Goal: Task Accomplishment & Management: Manage account settings

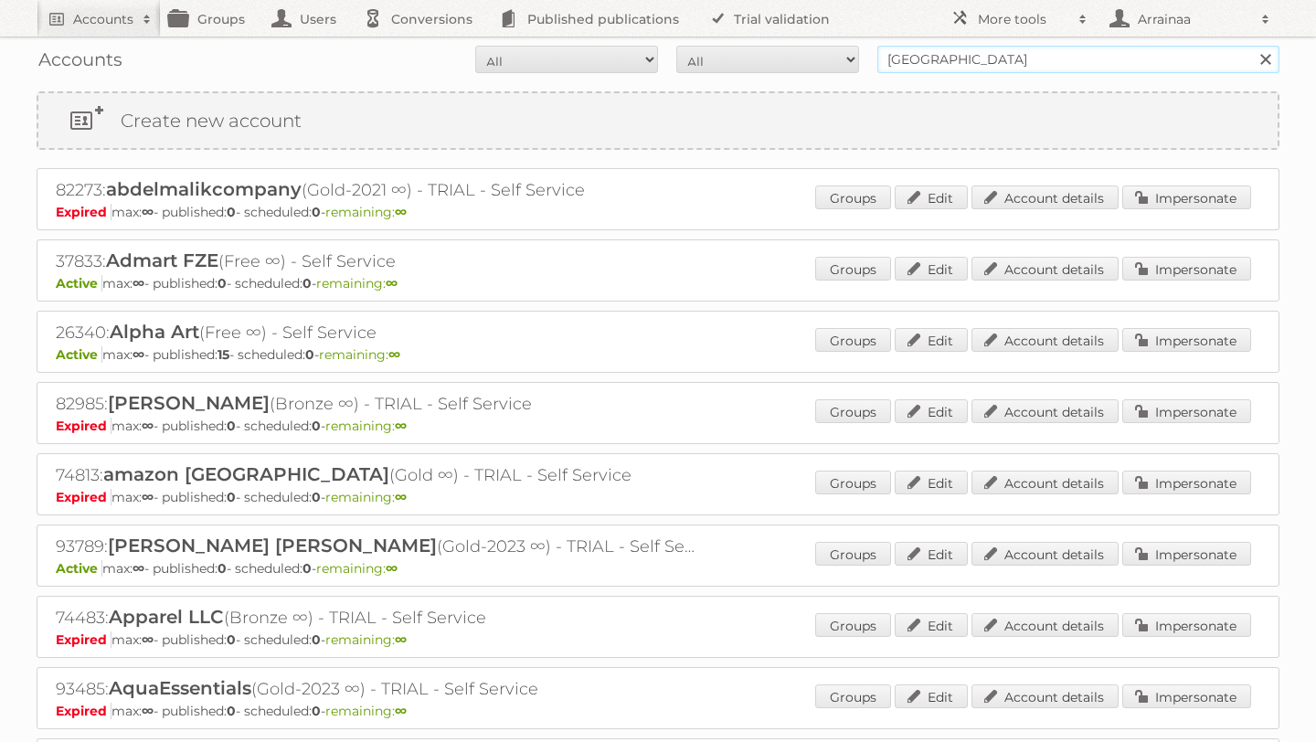
click at [960, 61] on input "[GEOGRAPHIC_DATA]" at bounding box center [1078, 59] width 402 height 27
type input "U"
type input "veecotech"
click at [1251, 46] on input "Search" at bounding box center [1264, 59] width 27 height 27
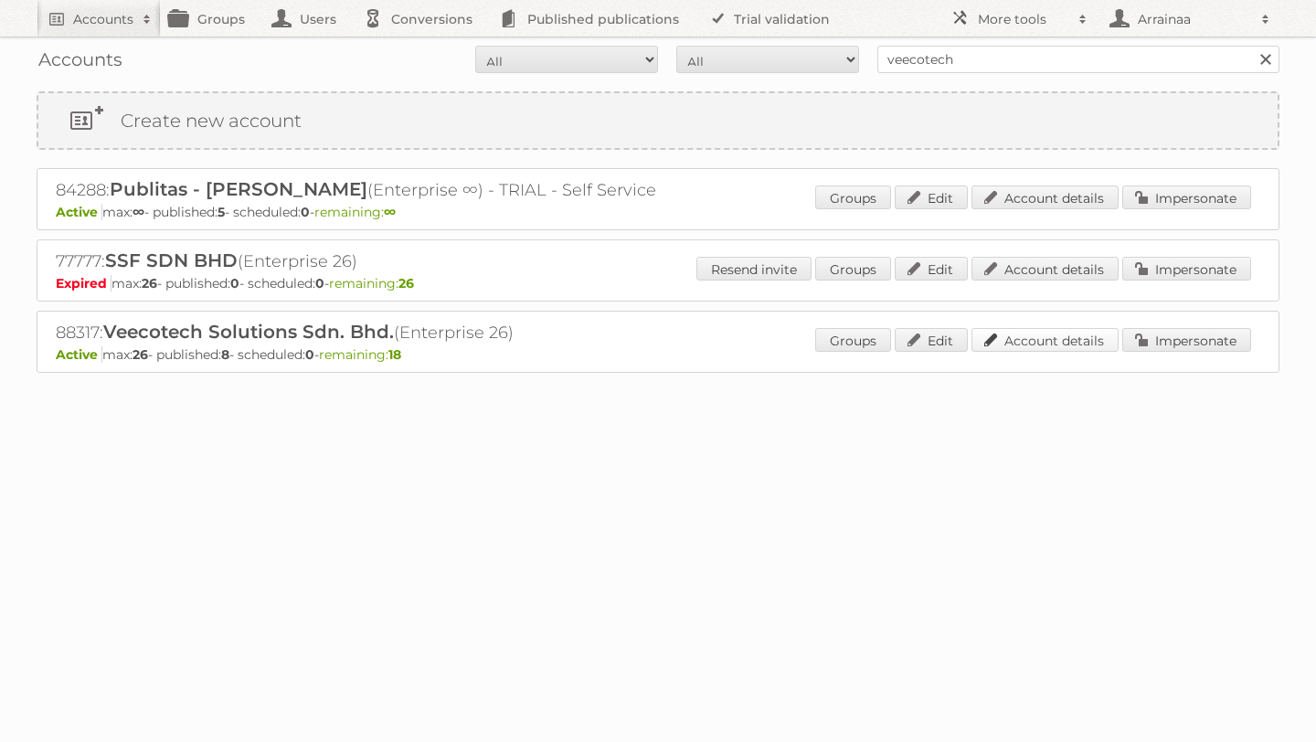
click at [1058, 341] on link "Account details" at bounding box center [1044, 340] width 147 height 24
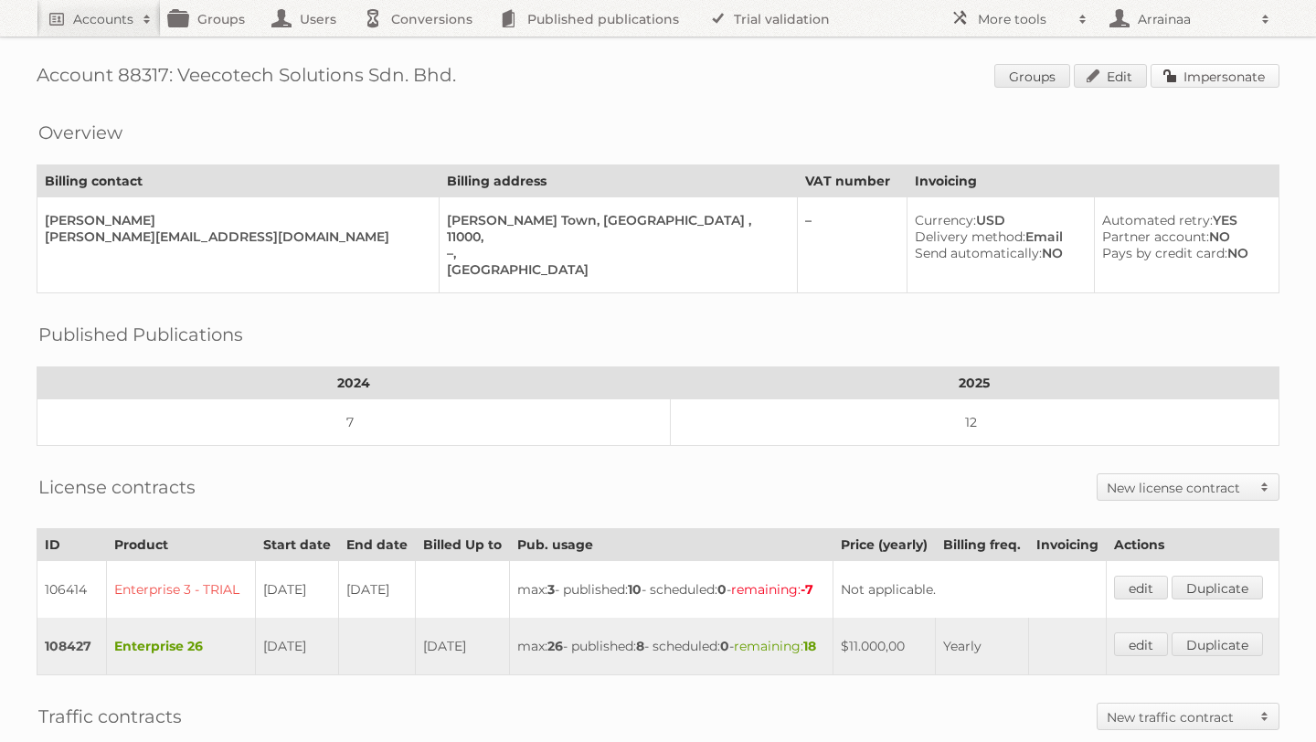
click at [1231, 69] on link "Impersonate" at bounding box center [1215, 76] width 129 height 24
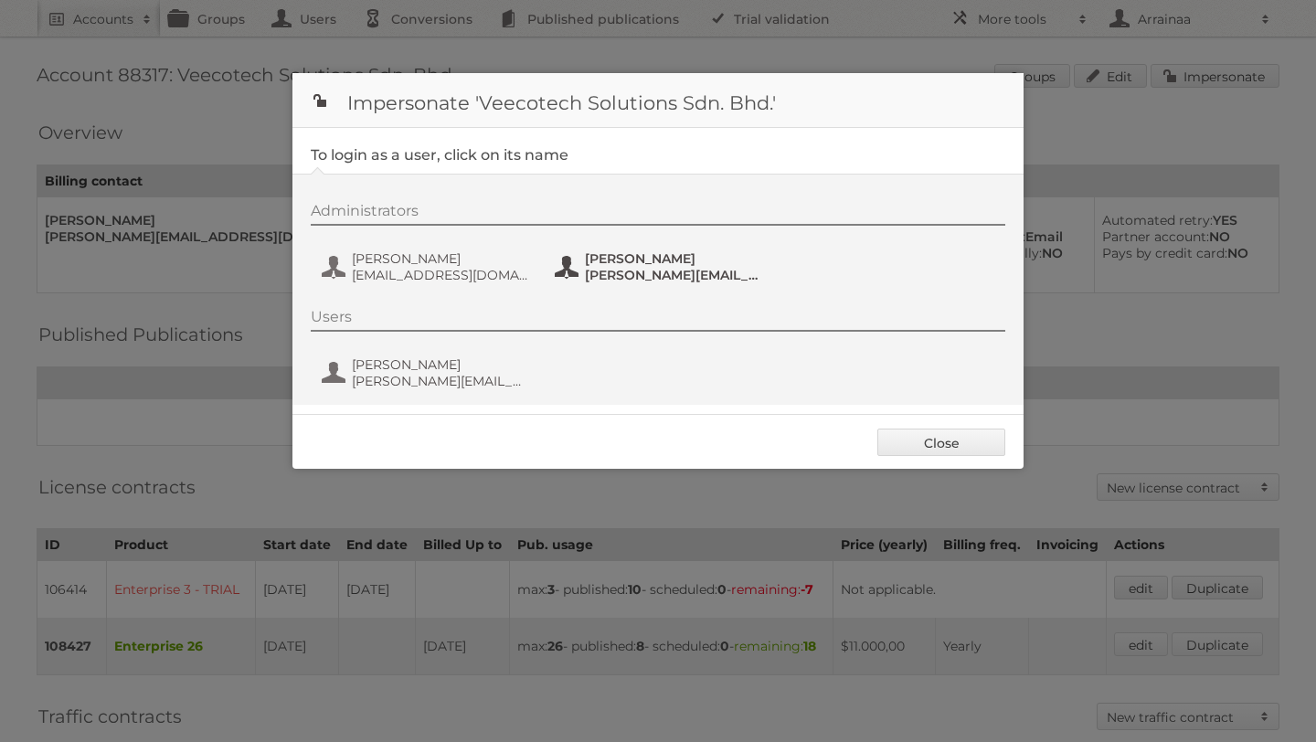
click at [572, 260] on button "Melisa Yee melisa@veecotech.com" at bounding box center [660, 267] width 215 height 37
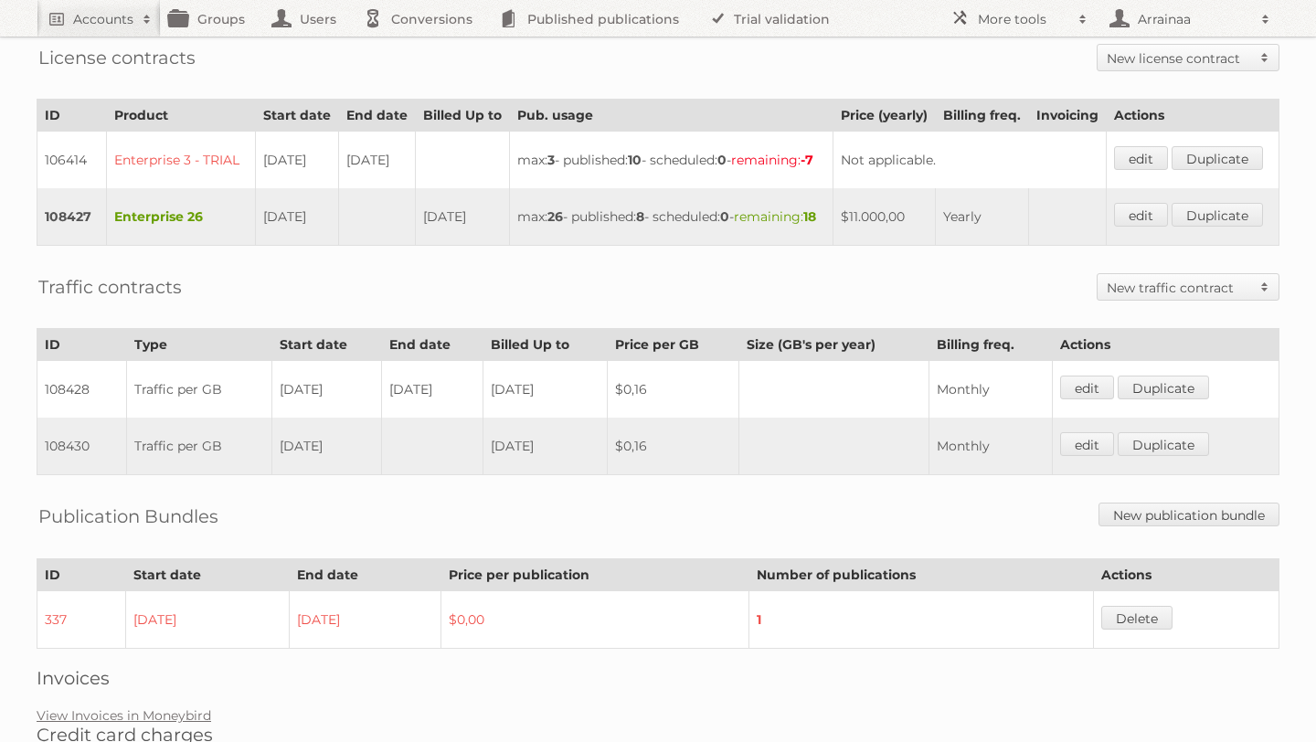
scroll to position [467, 0]
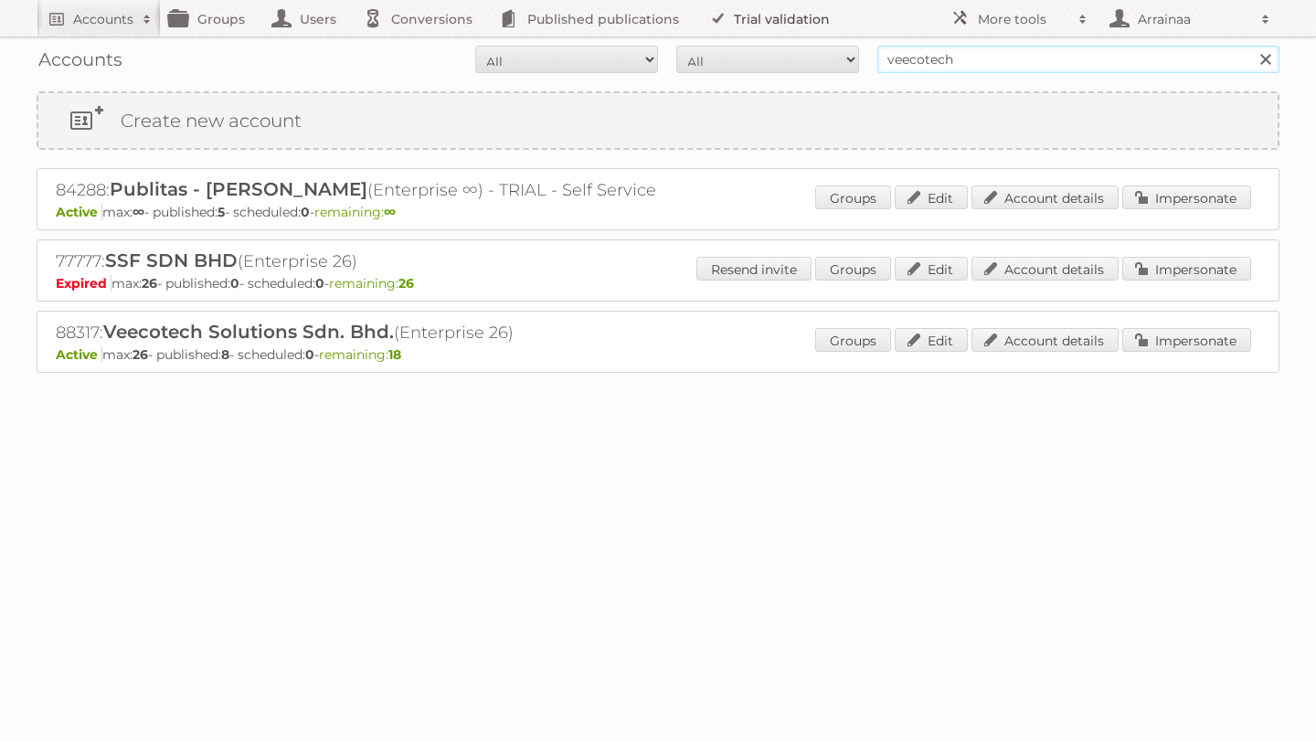
drag, startPoint x: 970, startPoint y: 58, endPoint x: 777, endPoint y: 27, distance: 195.2
click at [777, 27] on body "Accounts Search Advanced Search Create new account Groups Users Conversions Pub…" at bounding box center [658, 371] width 1316 height 742
type input "decathlon deutschland"
click at [1251, 46] on input "Search" at bounding box center [1264, 59] width 27 height 27
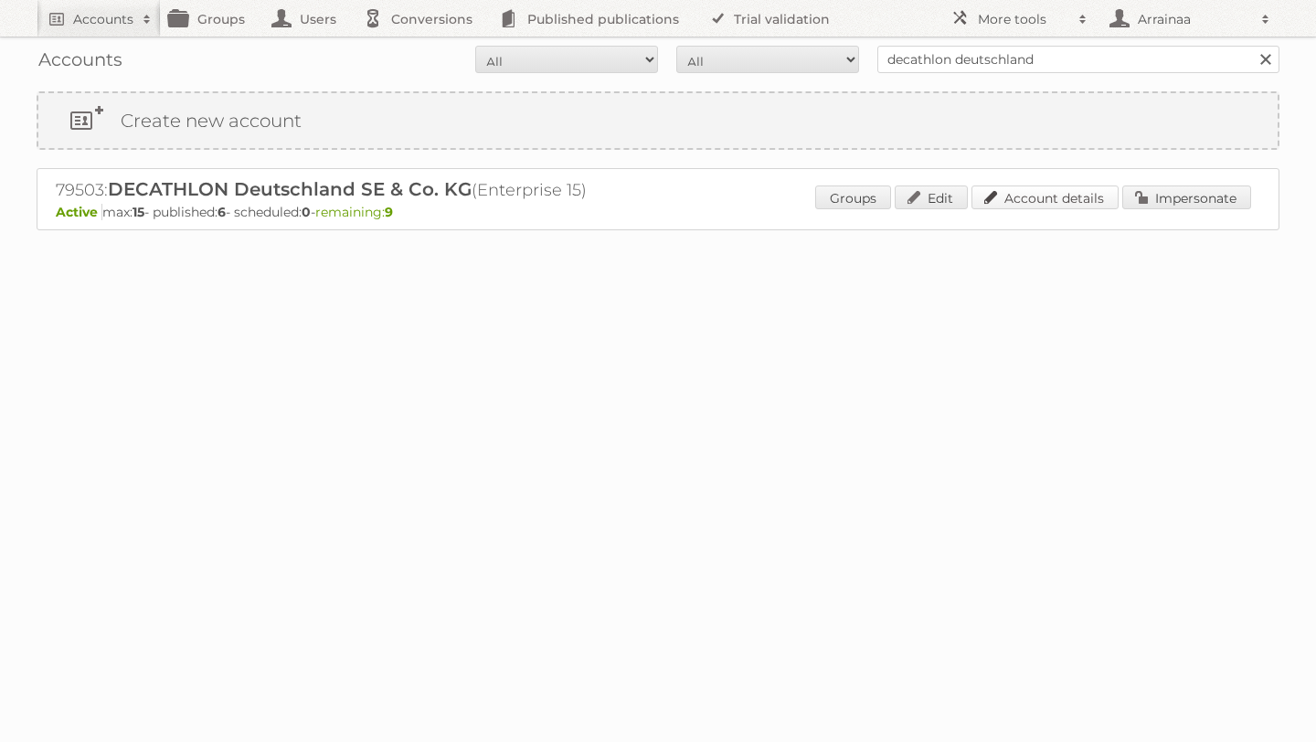
click at [1020, 186] on link "Account details" at bounding box center [1044, 198] width 147 height 24
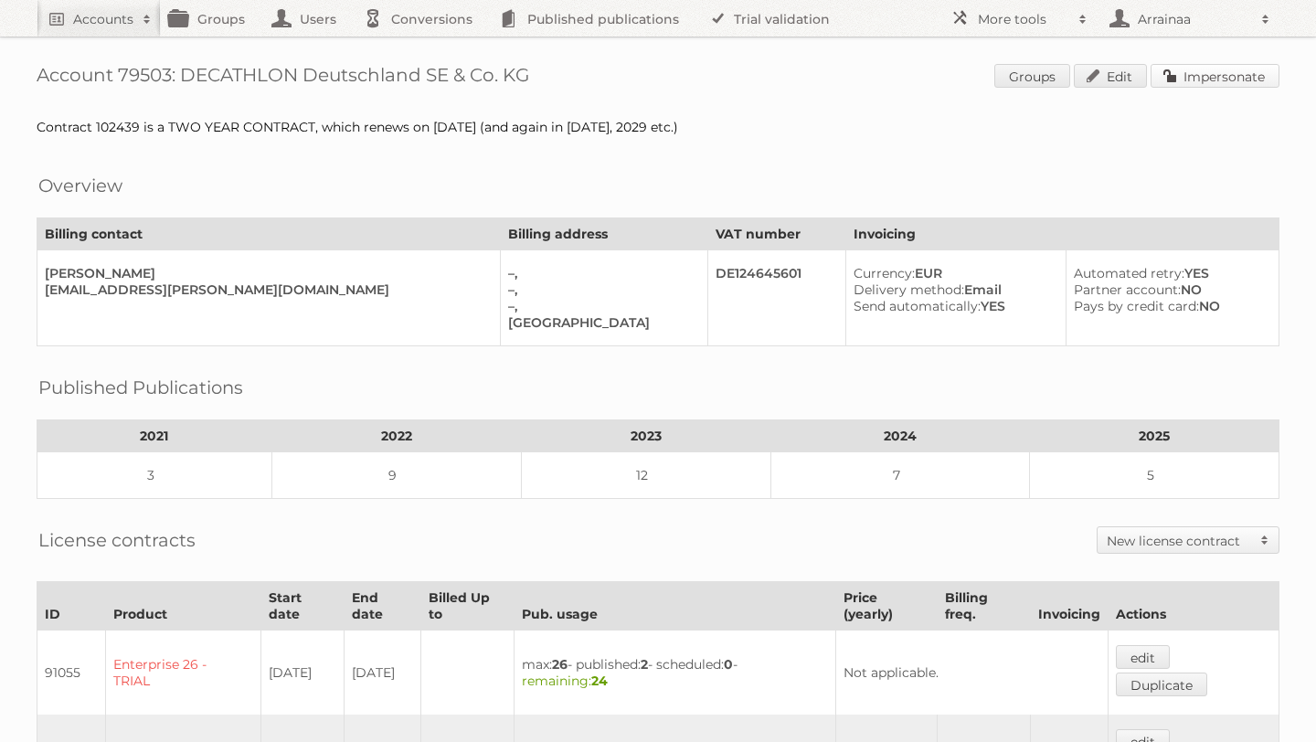
click at [1180, 73] on link "Impersonate" at bounding box center [1215, 76] width 129 height 24
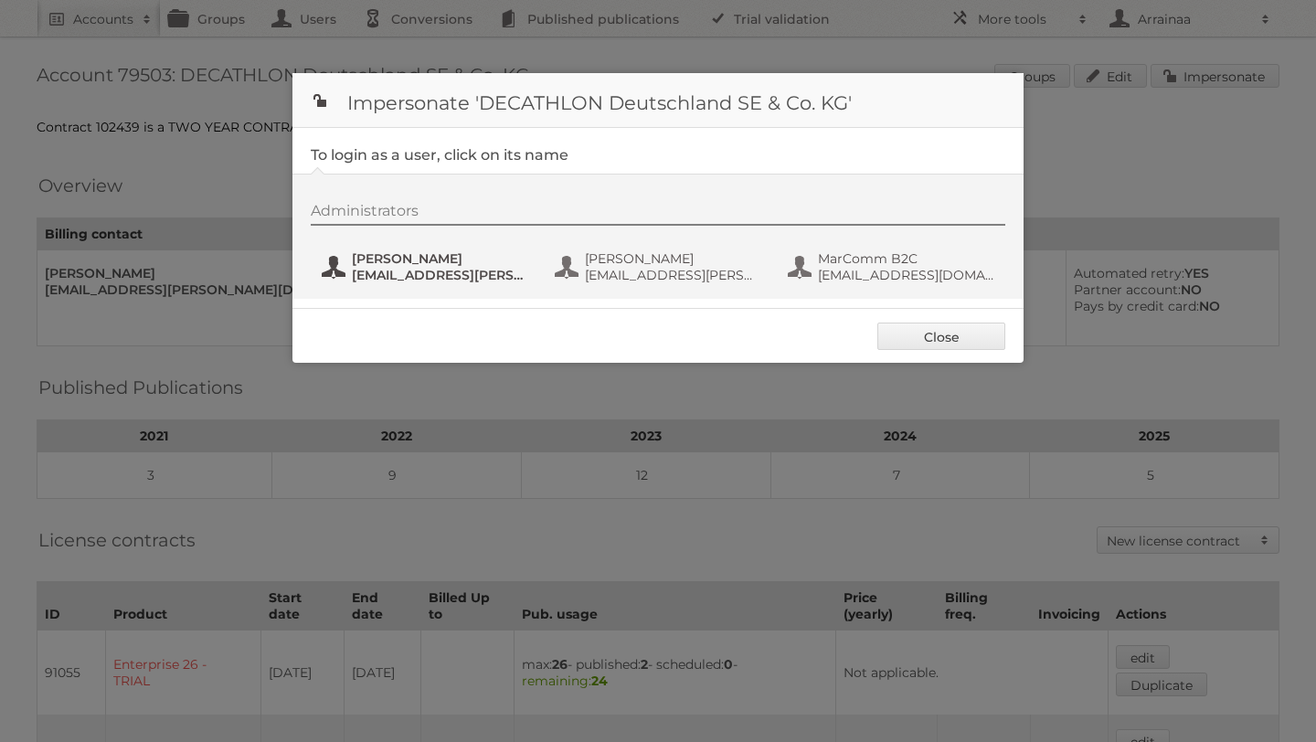
click at [430, 278] on span "anja.heidinger@decathlon.com" at bounding box center [440, 275] width 177 height 16
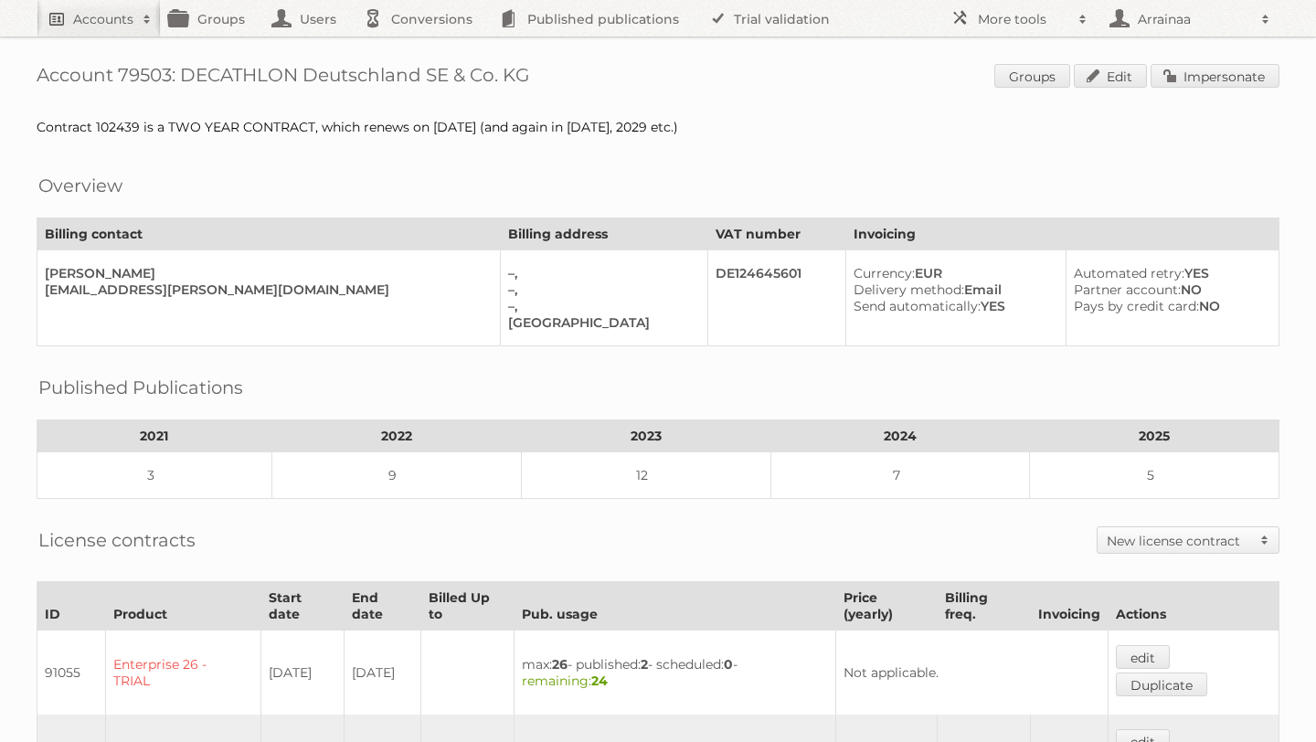
click at [119, 20] on h2 "Accounts" at bounding box center [103, 19] width 60 height 18
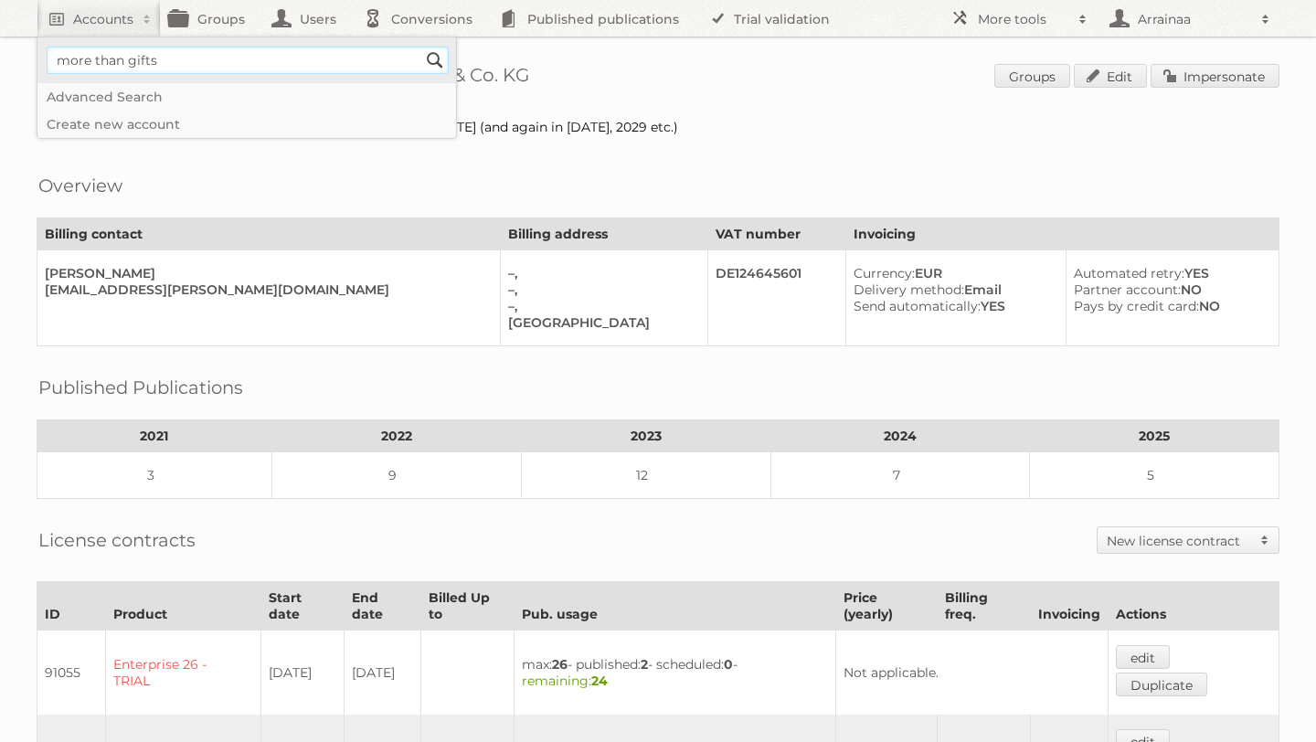
type input"] "more than gifts"
click at [421, 47] on input "Search" at bounding box center [434, 60] width 27 height 27
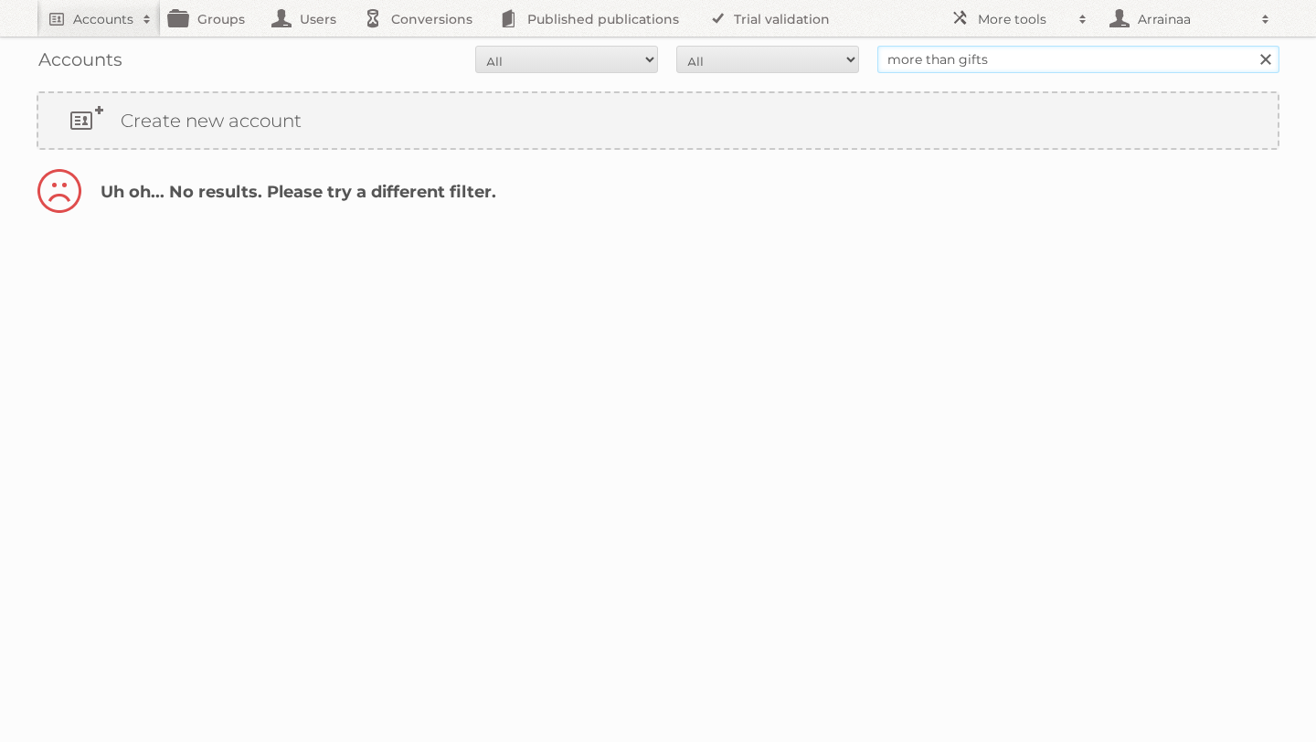
drag, startPoint x: 1024, startPoint y: 63, endPoint x: 797, endPoint y: 60, distance: 227.6
click at [797, 60] on form "All Active Expired Pending All Paid Trials Self service more than gifts Search" at bounding box center [658, 59] width 1243 height 27
type input "midocean"
click at [1251, 46] on input "Search" at bounding box center [1264, 59] width 27 height 27
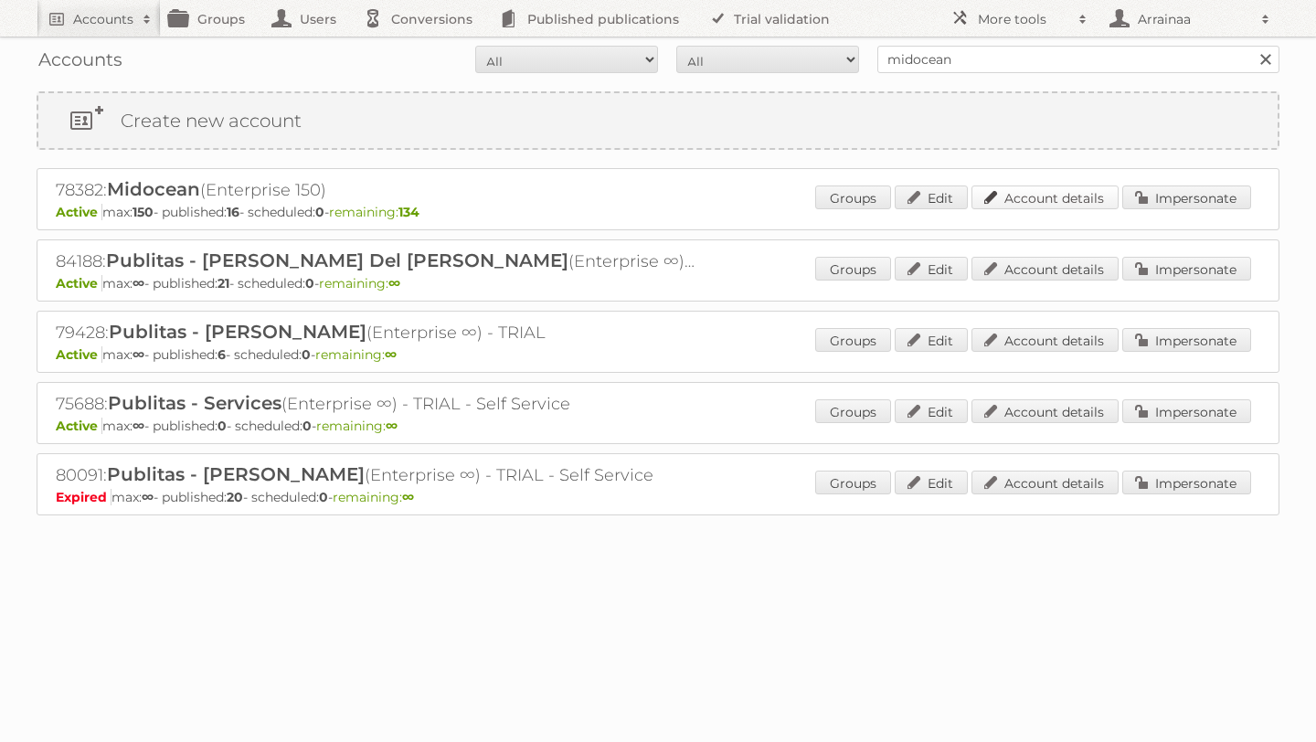
click at [1033, 192] on link "Account details" at bounding box center [1044, 198] width 147 height 24
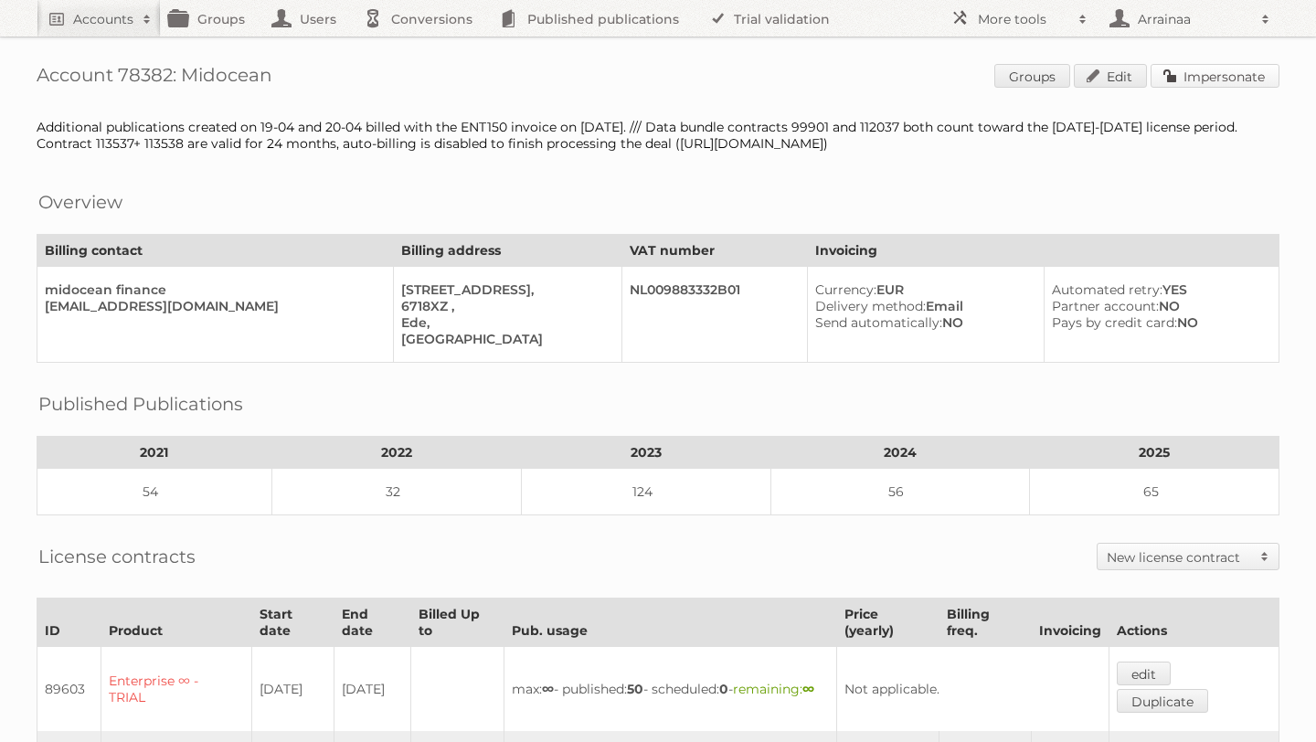
click at [1203, 82] on link "Impersonate" at bounding box center [1215, 76] width 129 height 24
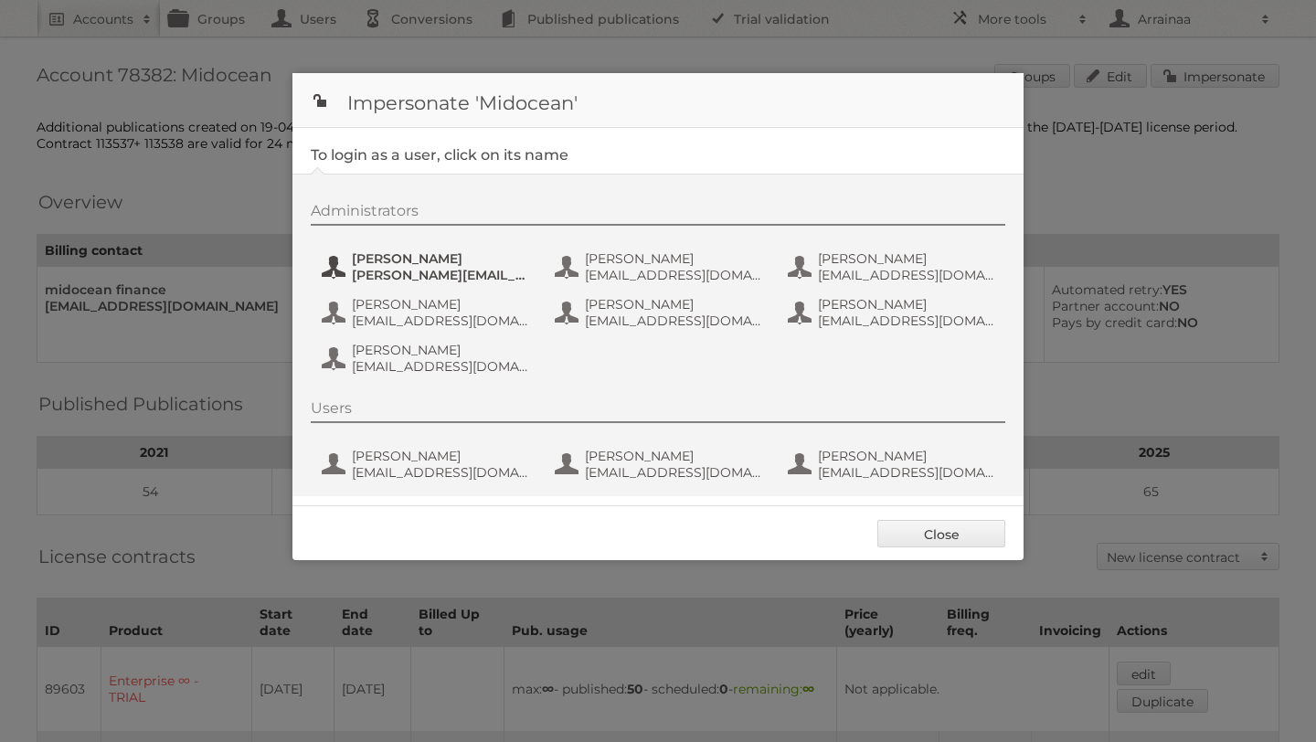
click at [400, 260] on span "Alfonso" at bounding box center [440, 258] width 177 height 16
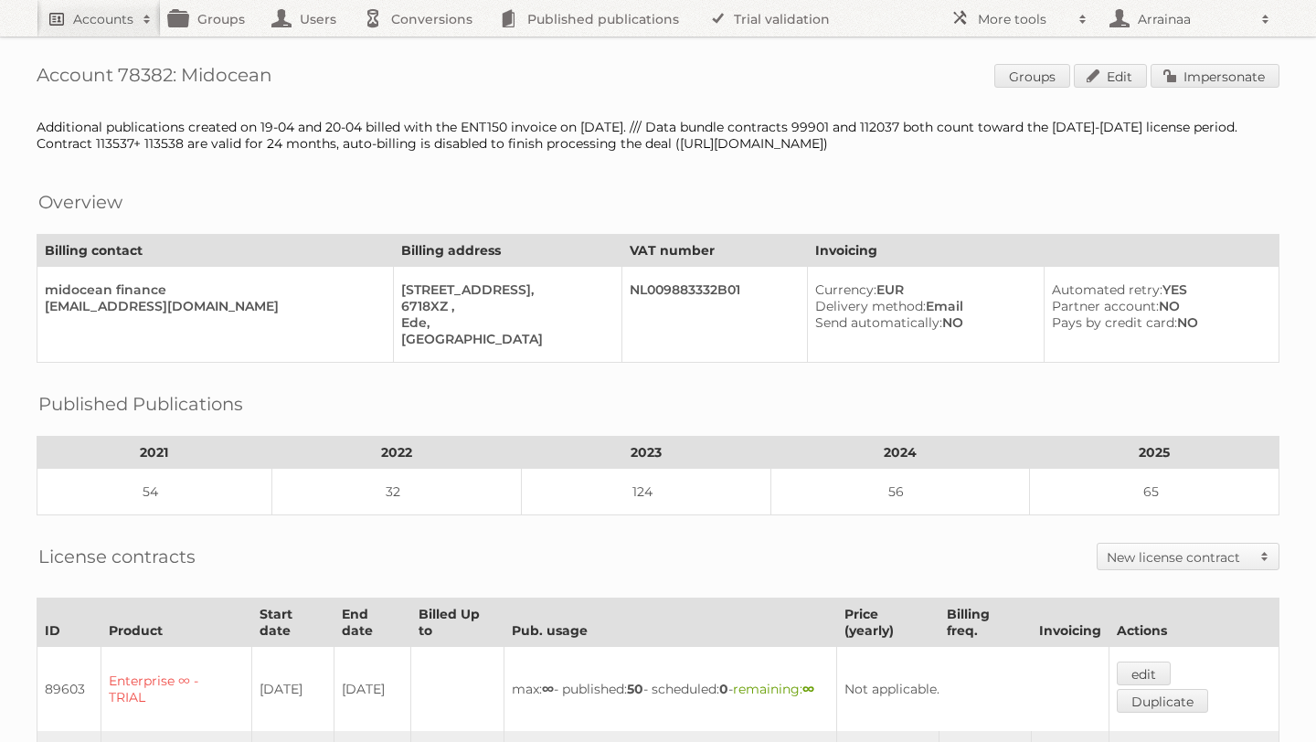
click at [88, 36] on link "Accounts" at bounding box center [99, 18] width 124 height 37
type input"] "solo"
click at [421, 47] on input "Search" at bounding box center [434, 60] width 27 height 27
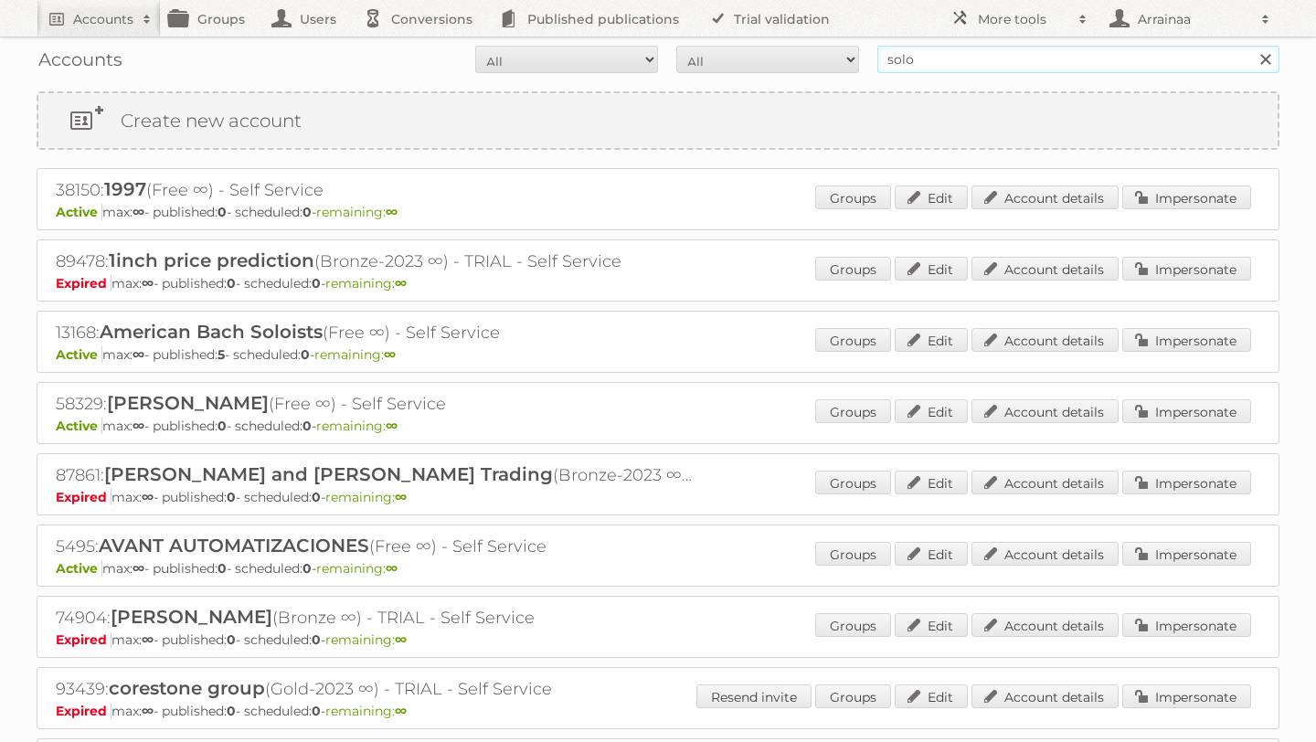
drag, startPoint x: 970, startPoint y: 67, endPoint x: 823, endPoint y: 63, distance: 146.3
click at [823, 64] on form "All Active Expired Pending All Paid Trials Self service solo Search" at bounding box center [658, 59] width 1243 height 27
paste input "Solo midocean"
type input "Solo midocean"
click at [1251, 46] on input "Search" at bounding box center [1264, 59] width 27 height 27
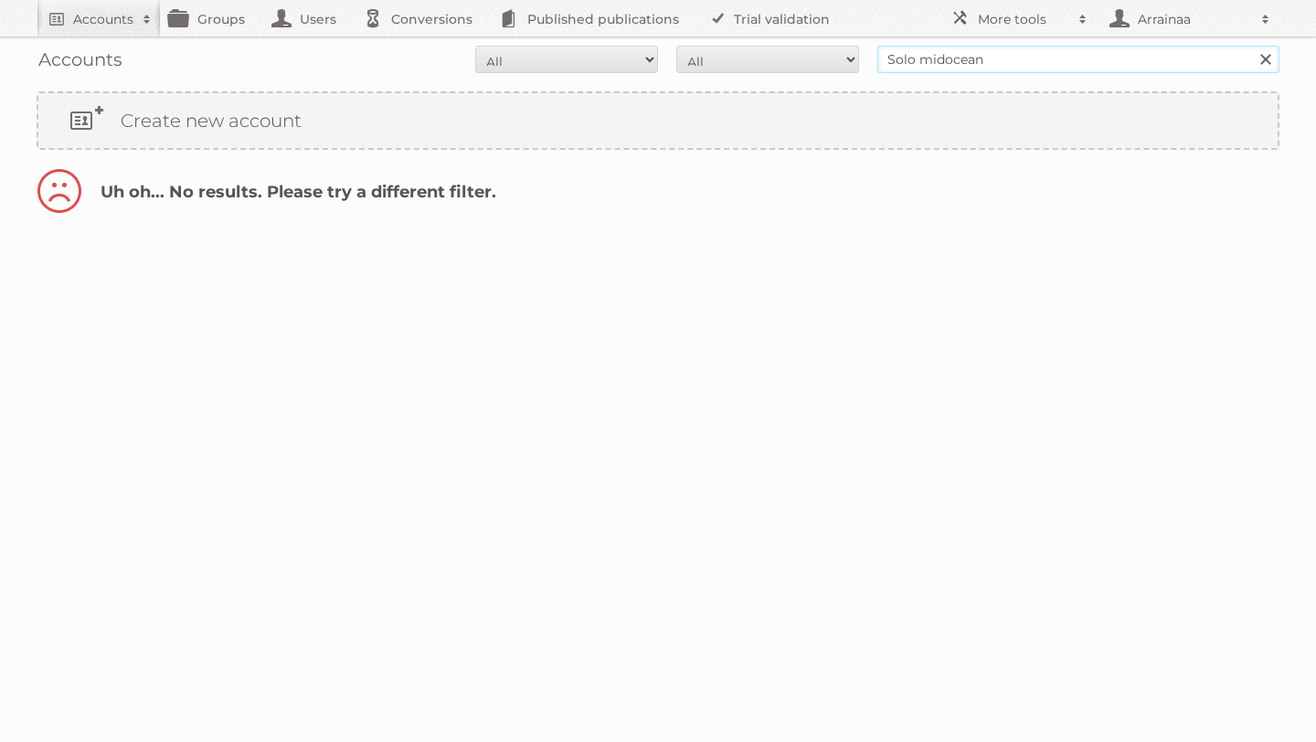
click at [921, 60] on input "Solo midocean" at bounding box center [1078, 59] width 402 height 27
type input "midocean"
click at [1251, 46] on input "Search" at bounding box center [1264, 59] width 27 height 27
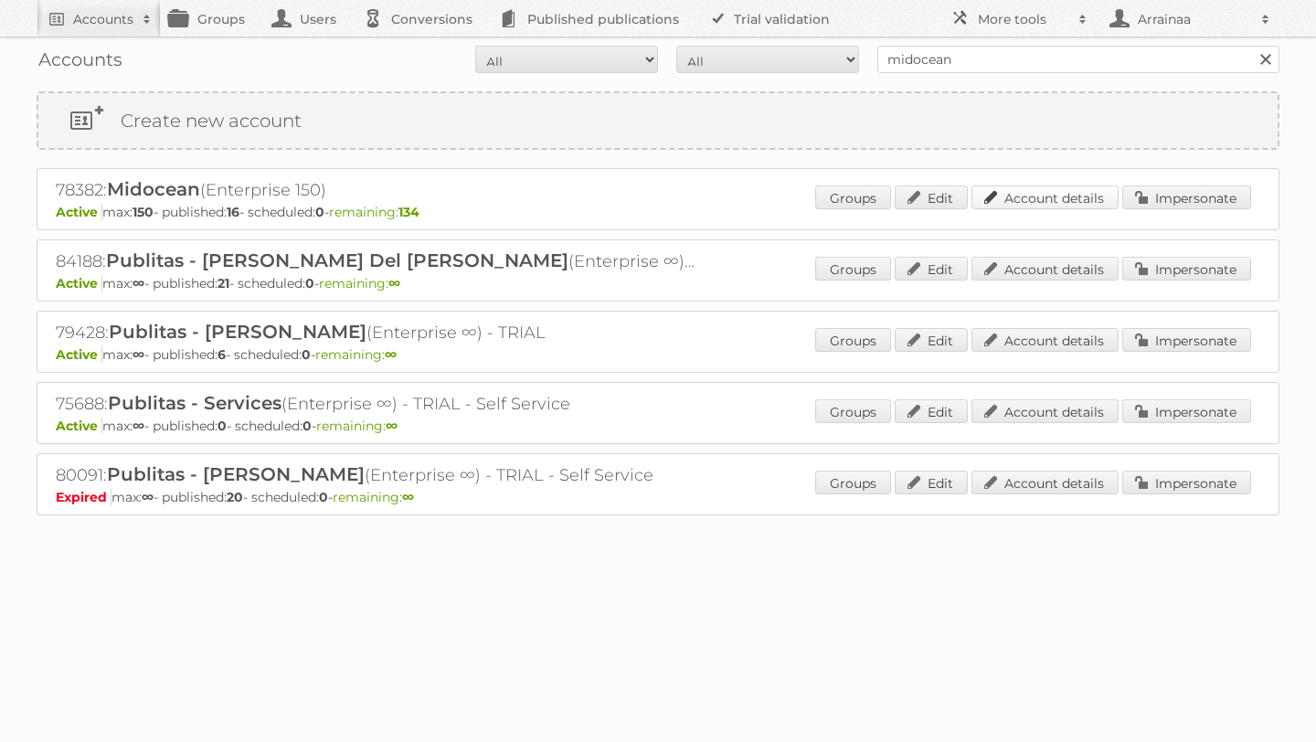
click at [1002, 200] on link "Account details" at bounding box center [1044, 198] width 147 height 24
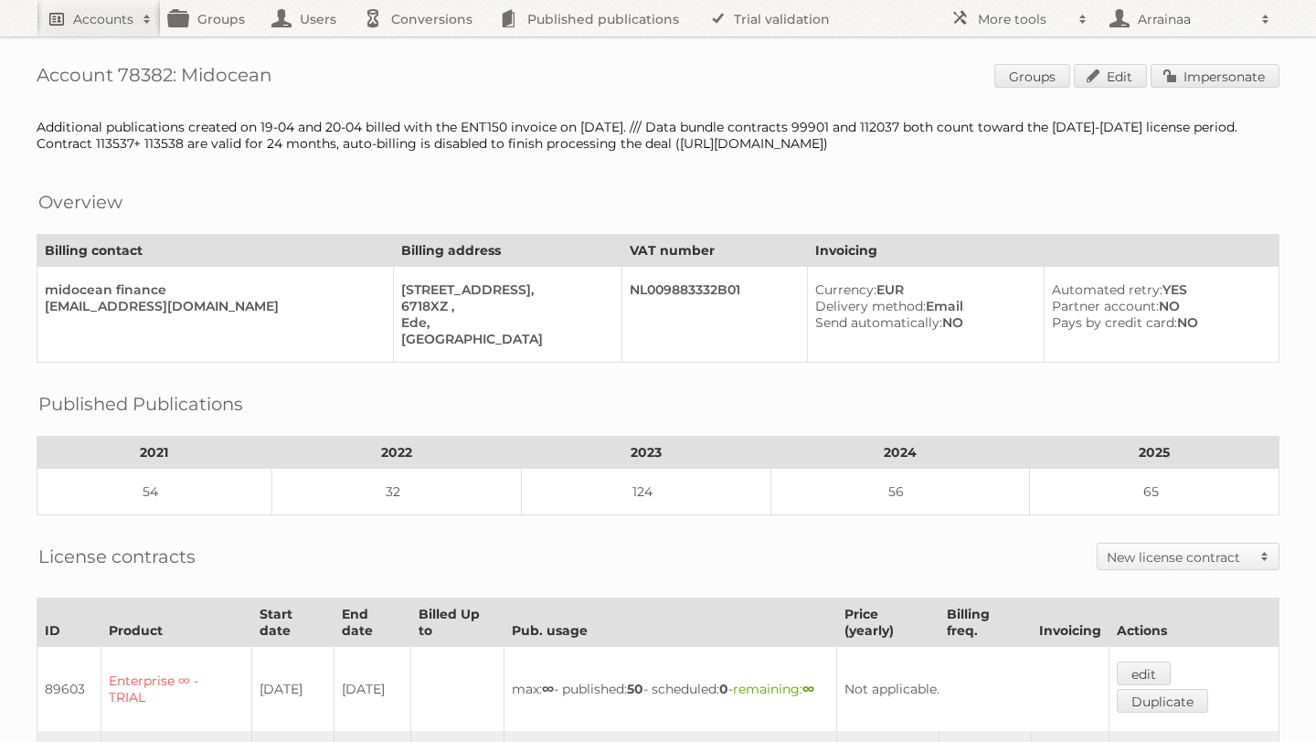
click at [109, 10] on h2 "Accounts" at bounding box center [103, 19] width 60 height 18
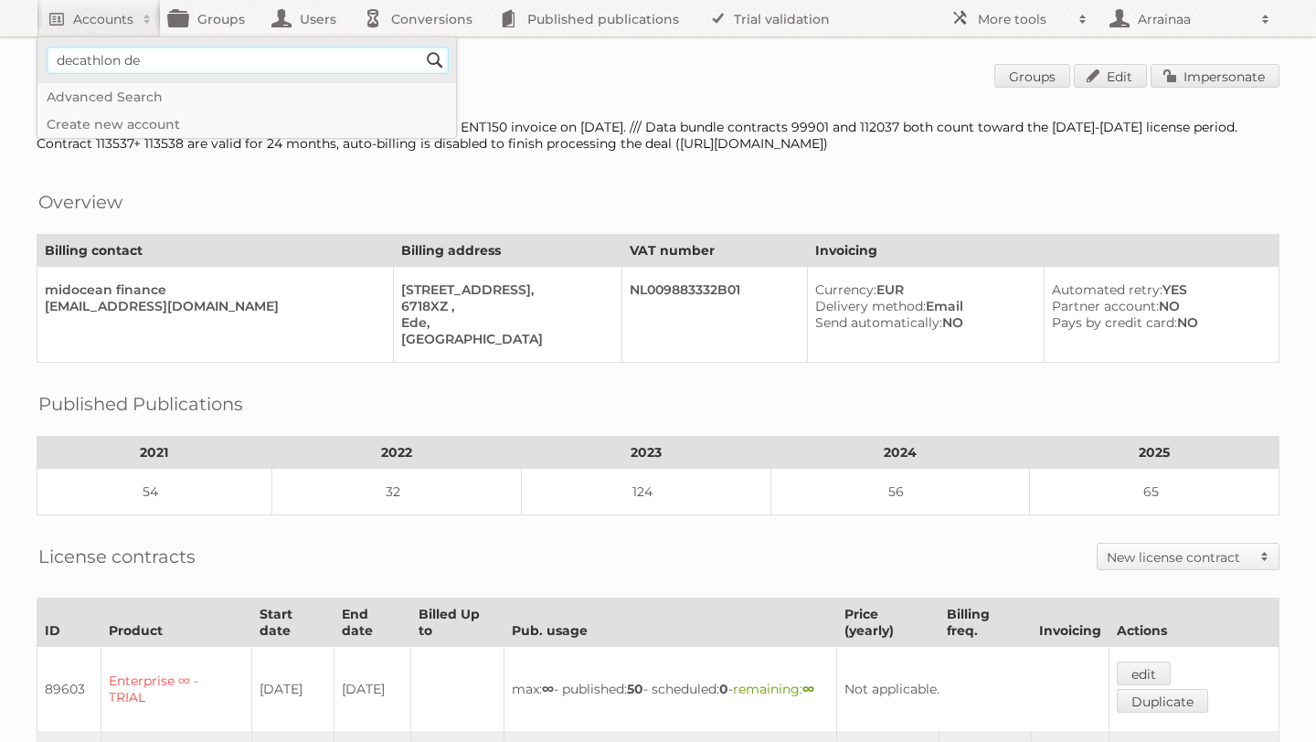
type input"] "decathlon deutschland"
click at [421, 47] on input "Search" at bounding box center [434, 60] width 27 height 27
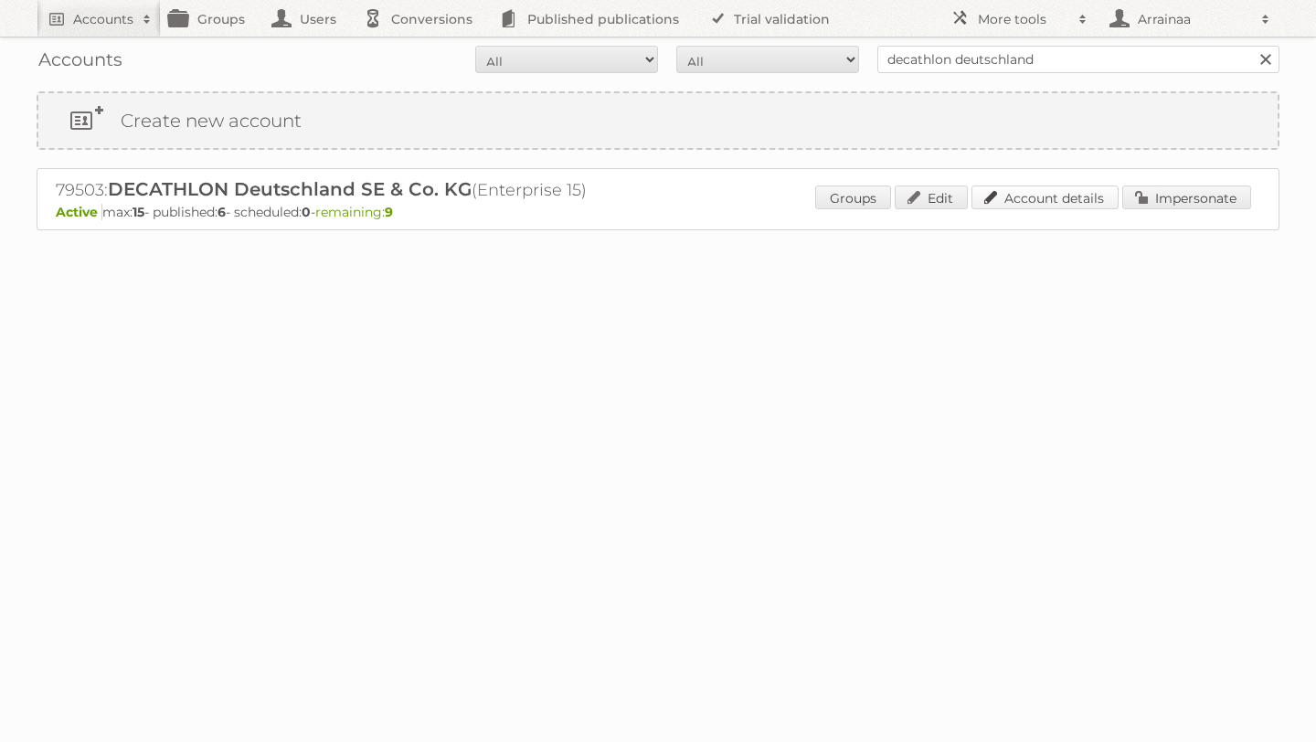
click at [1056, 198] on link "Account details" at bounding box center [1044, 198] width 147 height 24
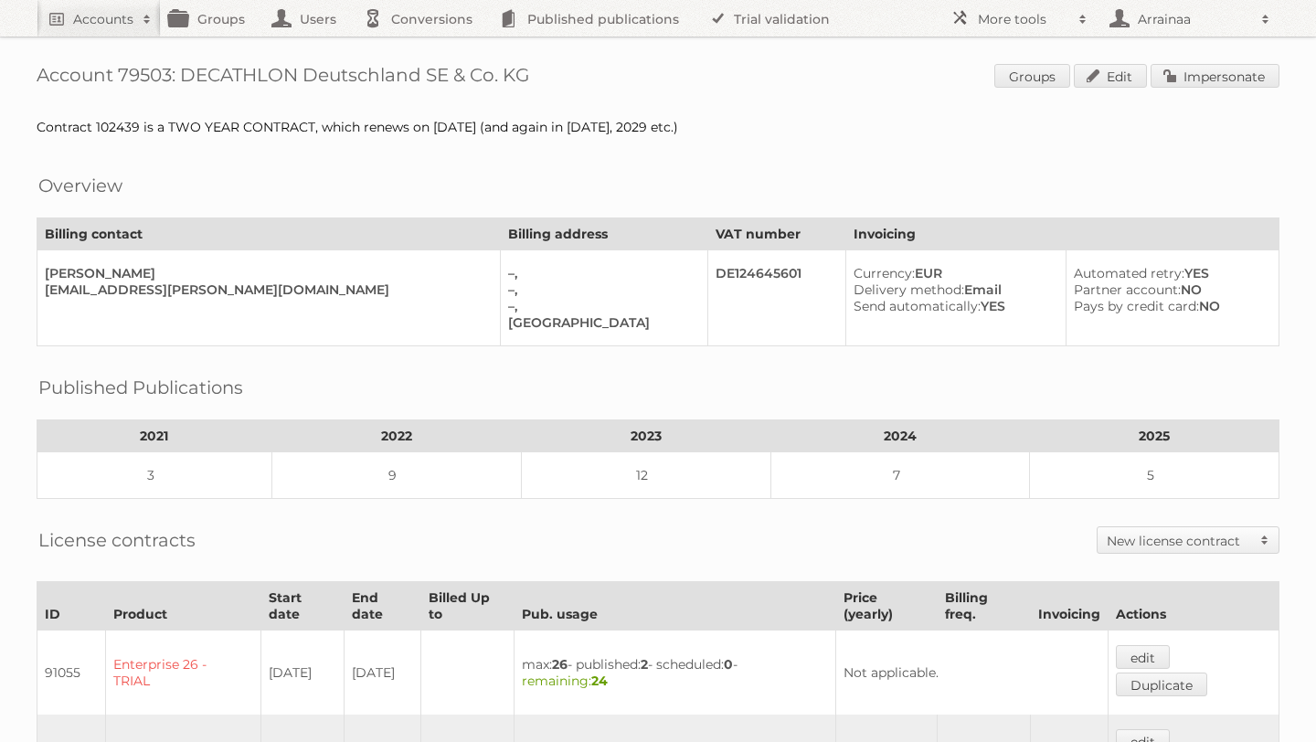
scroll to position [317, 0]
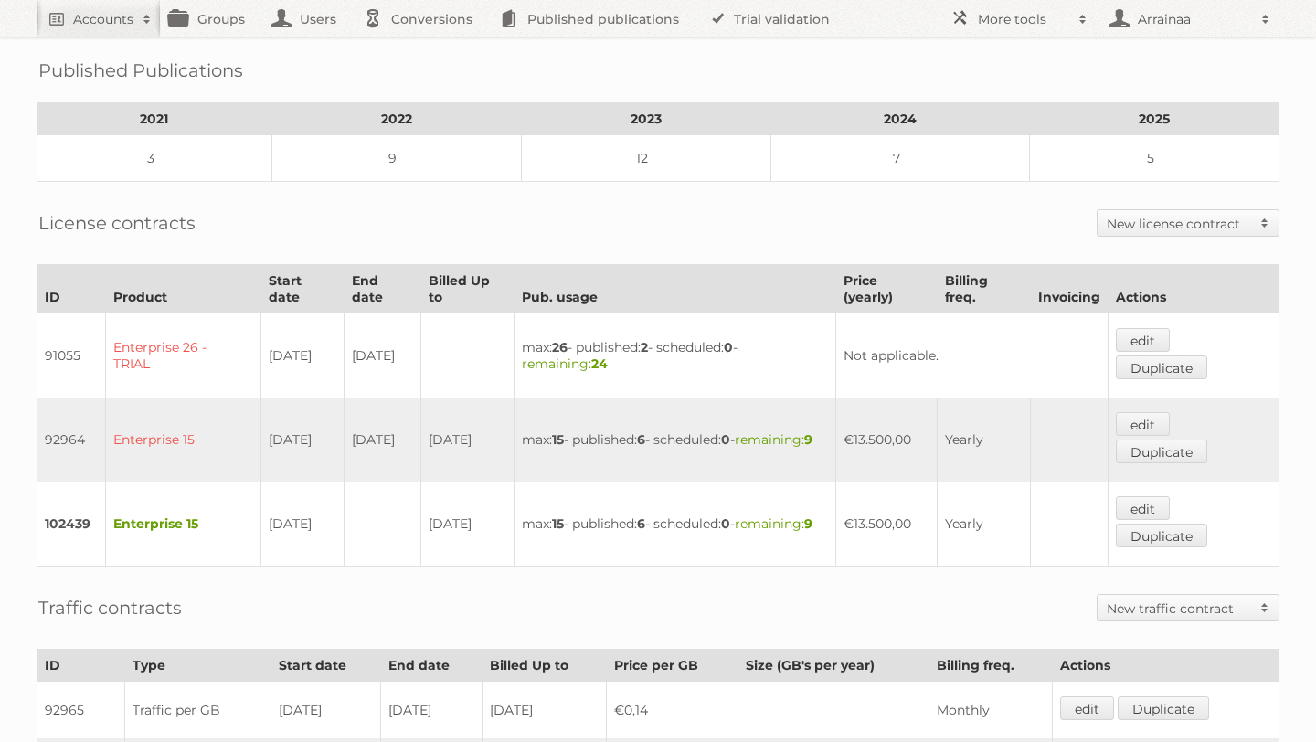
drag, startPoint x: 850, startPoint y: 514, endPoint x: 902, endPoint y: 513, distance: 52.1
click at [903, 513] on td "€13.500,00" at bounding box center [886, 524] width 102 height 85
copy td "€13.500"
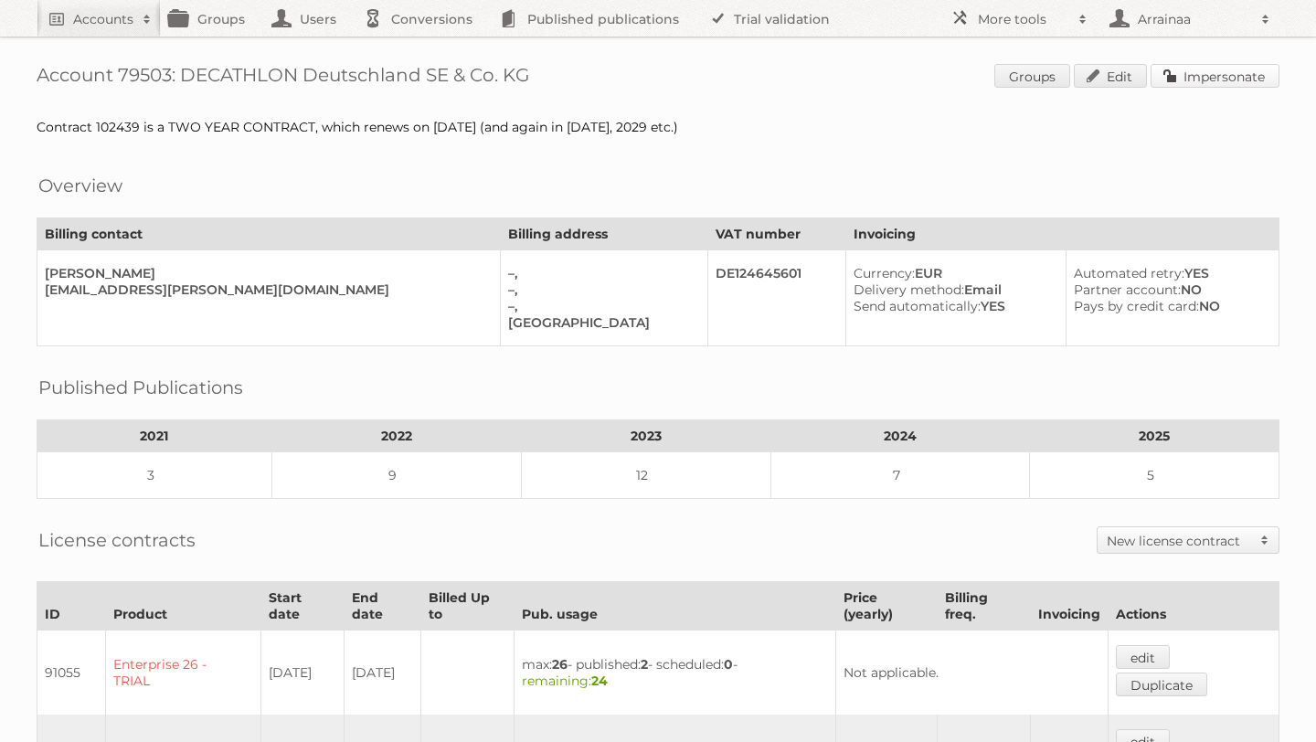
click at [1192, 74] on link "Impersonate" at bounding box center [1215, 76] width 129 height 24
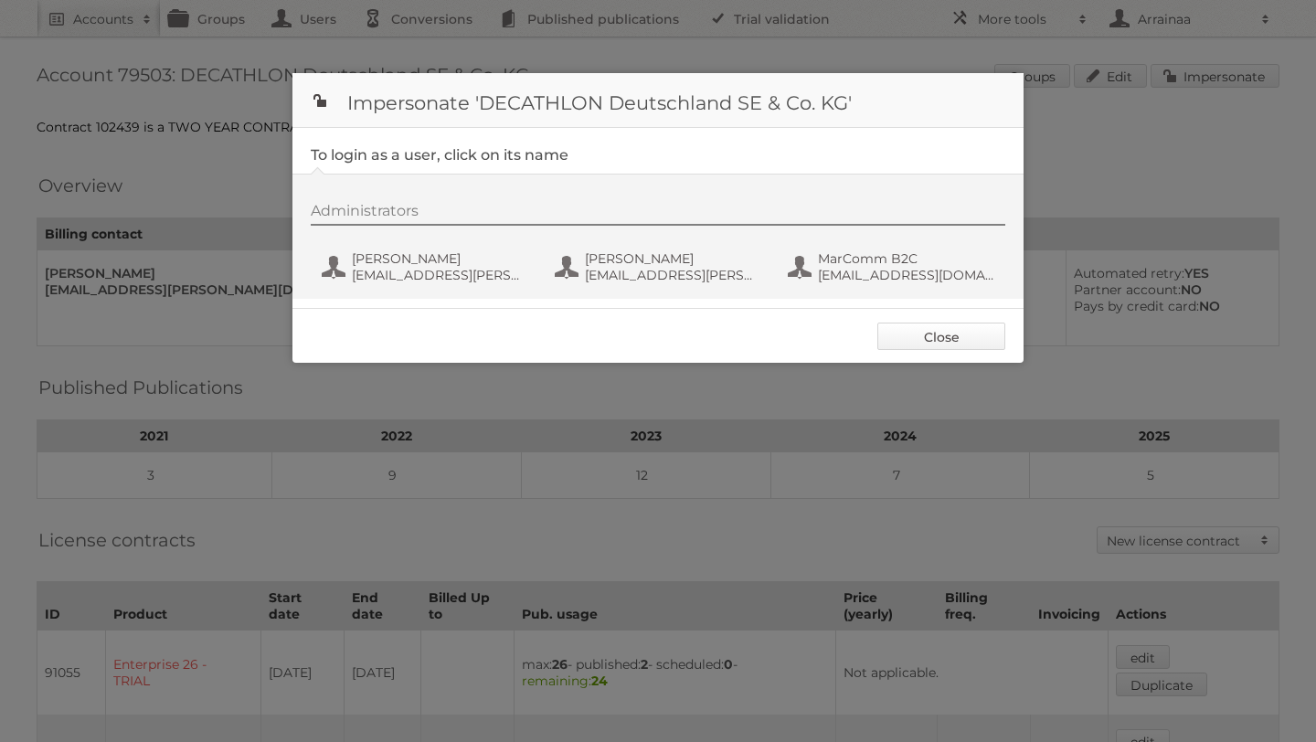
click at [903, 334] on link "Close" at bounding box center [941, 336] width 128 height 27
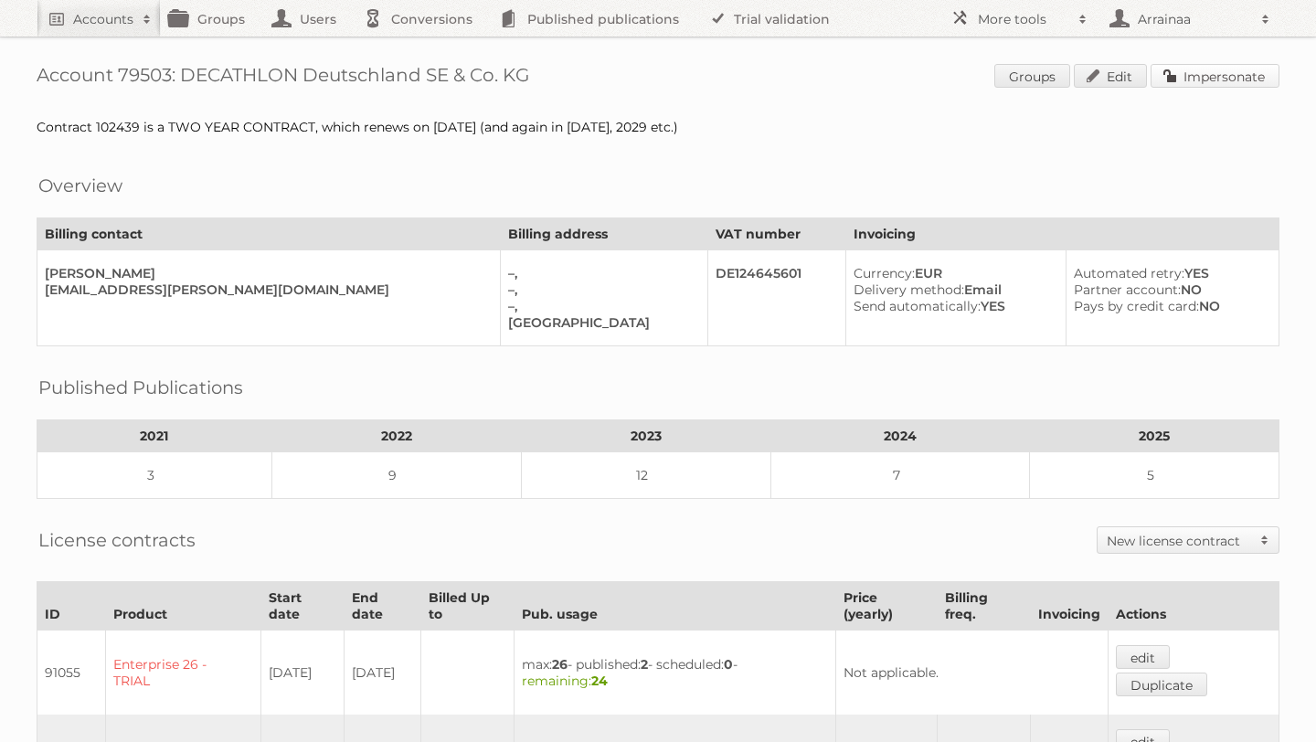
click at [1226, 74] on link "Impersonate" at bounding box center [1215, 76] width 129 height 24
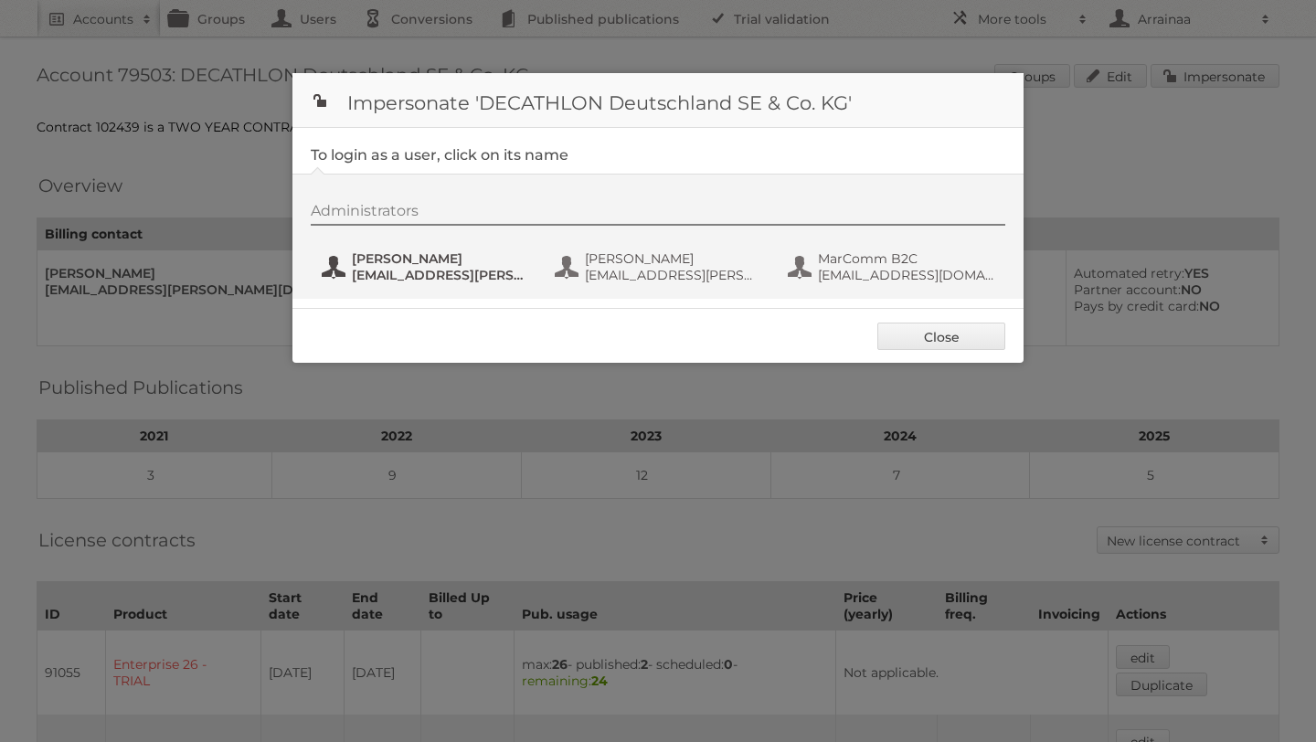
click at [433, 272] on span "[EMAIL_ADDRESS][PERSON_NAME][DOMAIN_NAME]" at bounding box center [440, 275] width 177 height 16
